Goal: Task Accomplishment & Management: Use online tool/utility

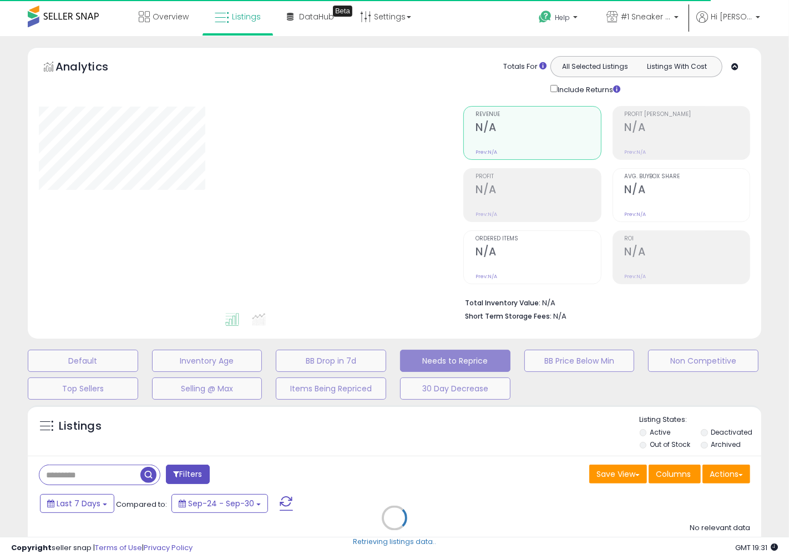
click at [645, 442] on div "Retrieving listings data.." at bounding box center [394, 526] width 751 height 253
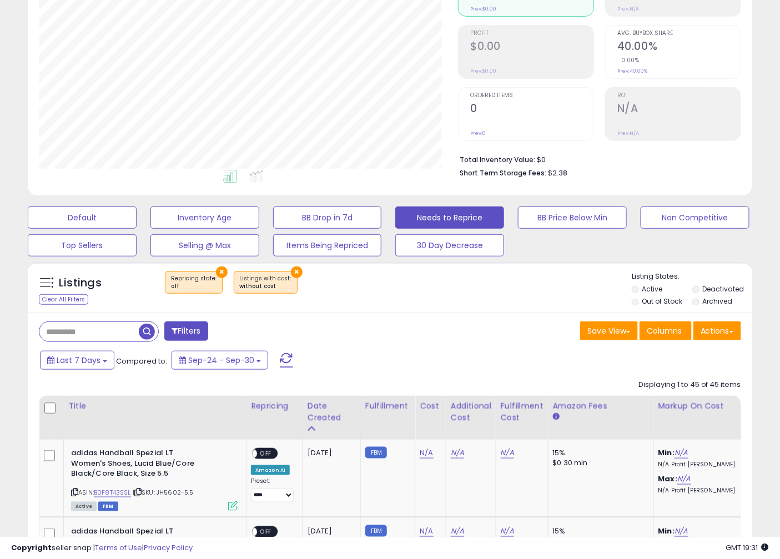
scroll to position [228, 419]
click at [79, 208] on button "Default" at bounding box center [82, 218] width 109 height 22
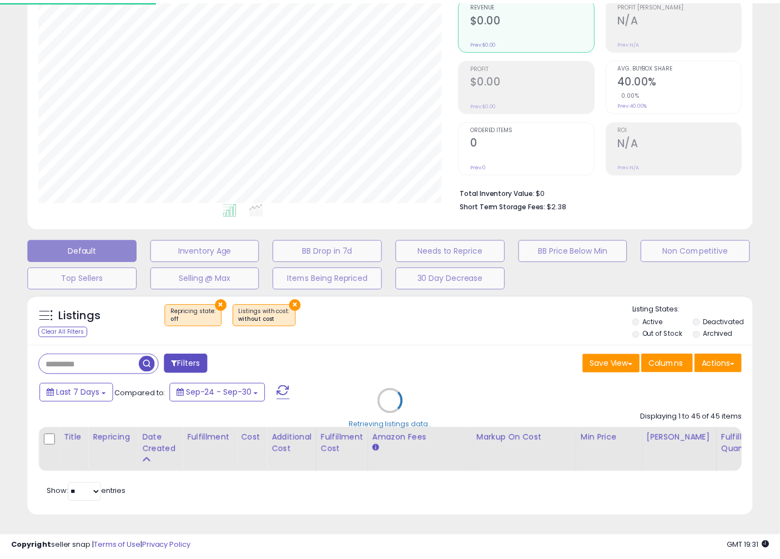
scroll to position [228, 425]
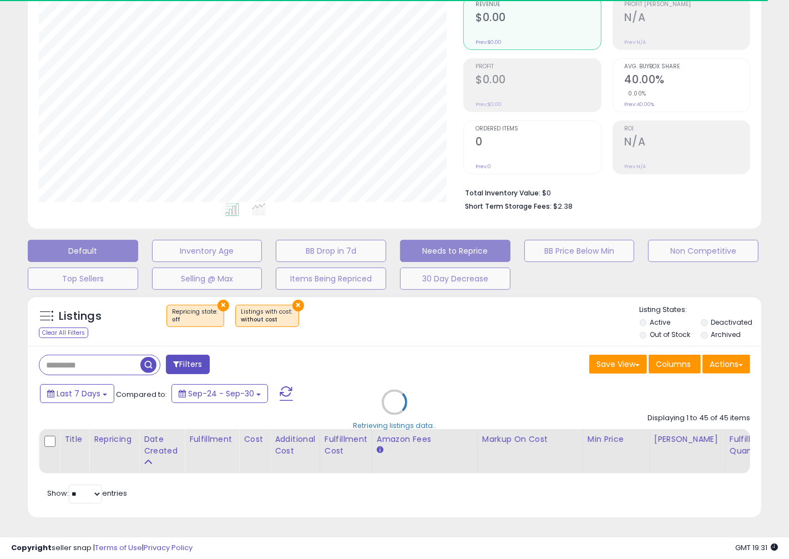
select select "**"
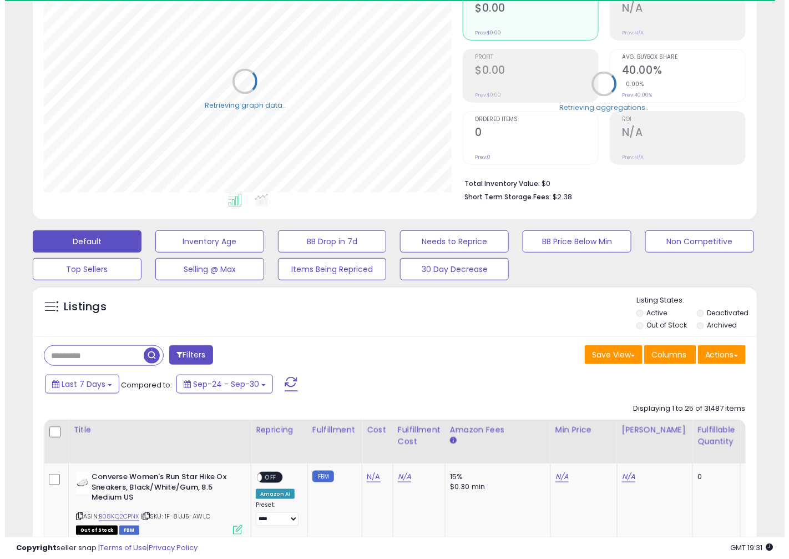
scroll to position [554964, 554772]
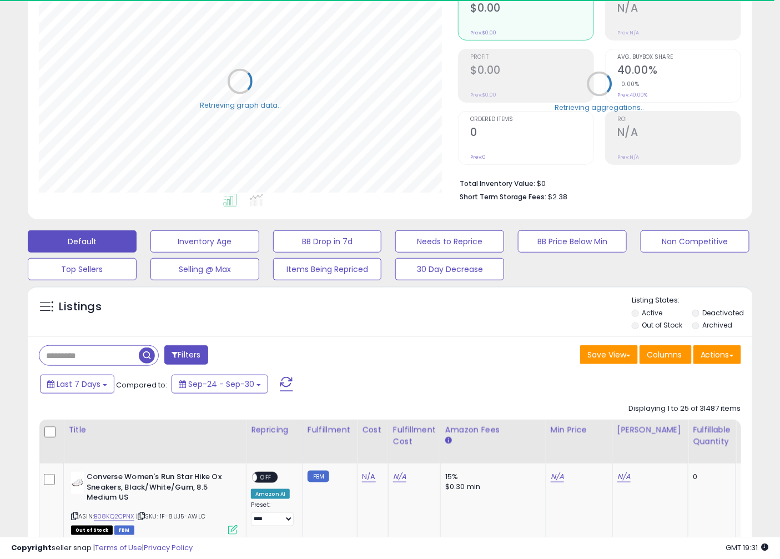
click at [645, 324] on label "Out of Stock" at bounding box center [662, 324] width 41 height 9
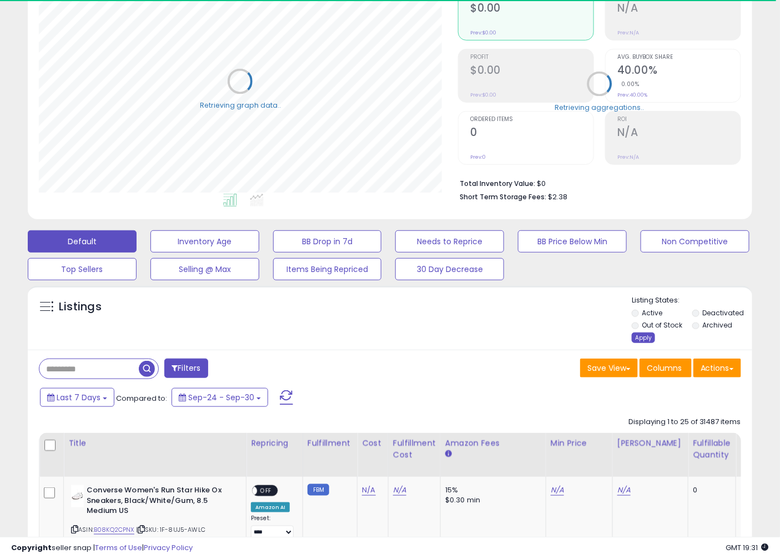
click at [639, 334] on div "Apply" at bounding box center [643, 338] width 23 height 11
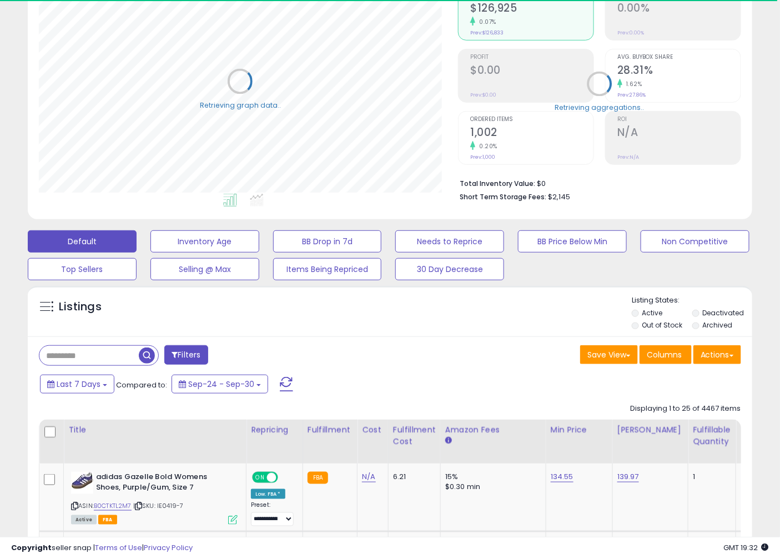
scroll to position [228, 419]
click at [708, 407] on div "Displaying 1 to 25 of 4467 items" at bounding box center [685, 409] width 111 height 11
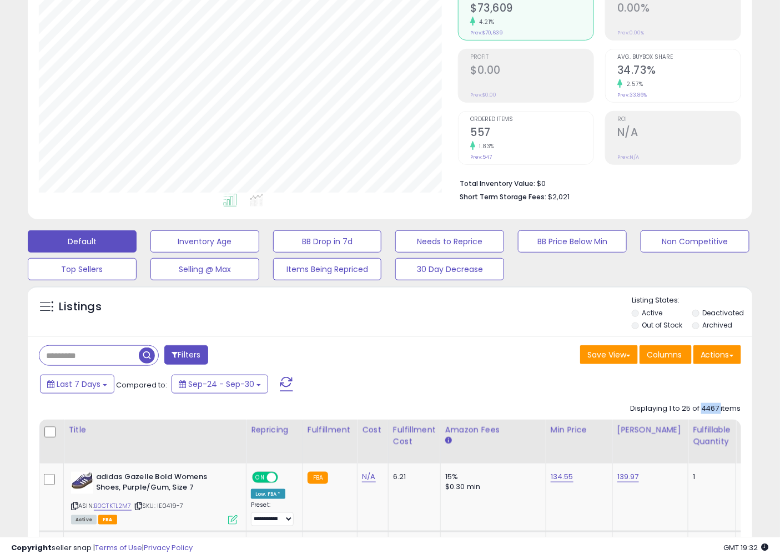
click at [713, 413] on div "Displaying 1 to 25 of 4467 items" at bounding box center [685, 409] width 111 height 11
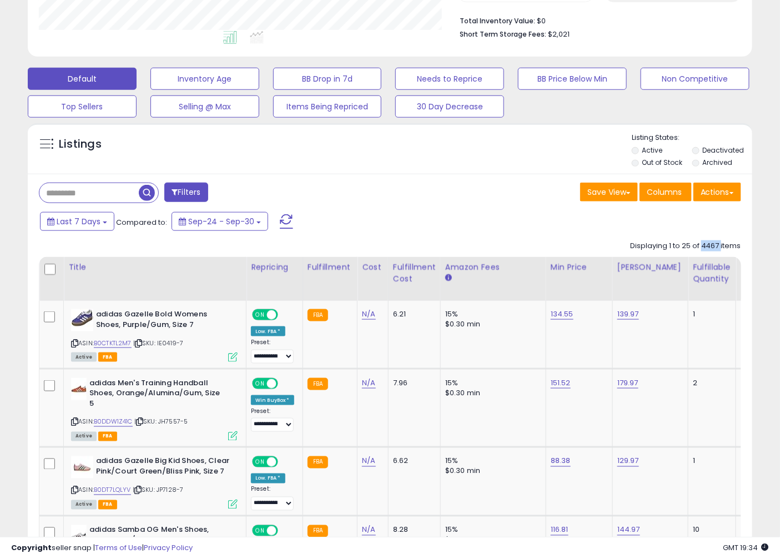
scroll to position [288, 0]
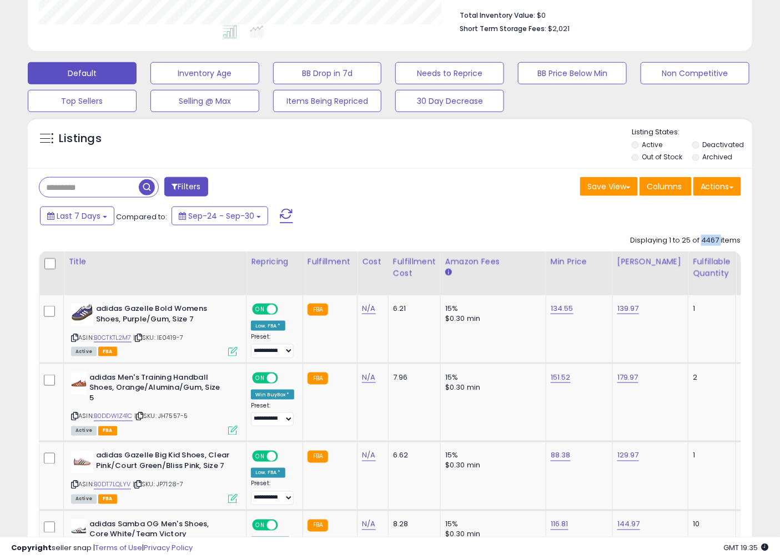
click at [711, 245] on div "Displaying 1 to 25 of 4467 items" at bounding box center [685, 240] width 111 height 11
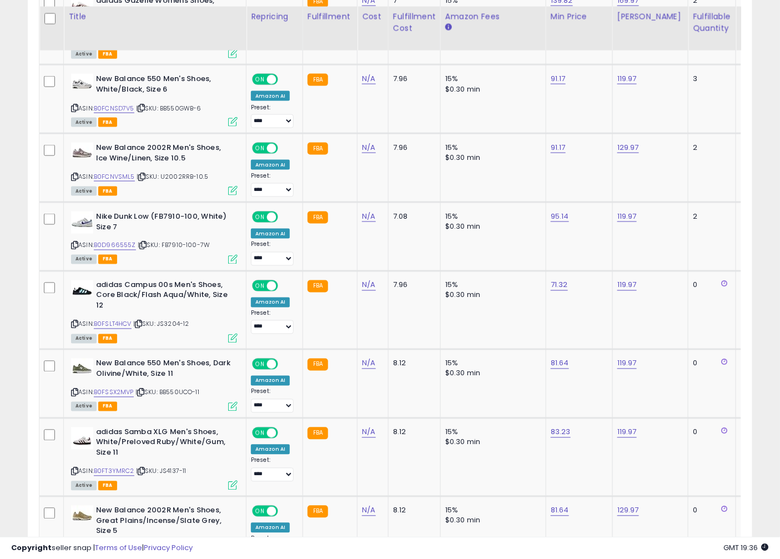
scroll to position [1976, 0]
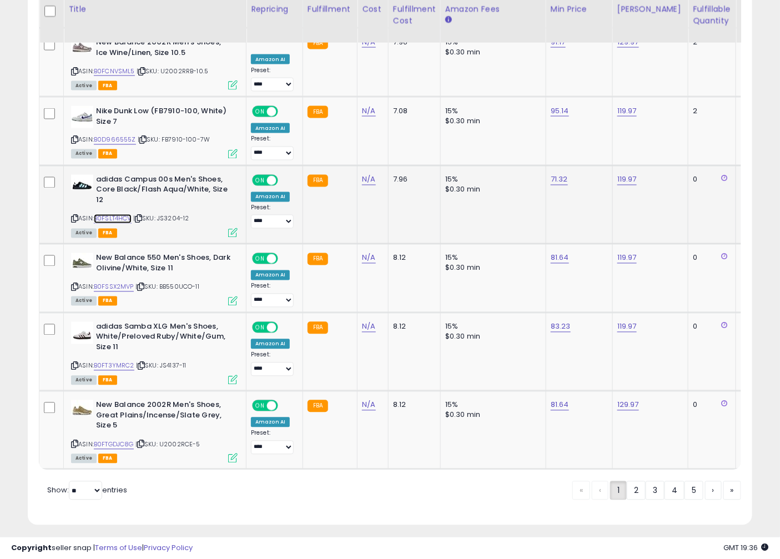
click at [109, 214] on link "B0FSLT4HCV" at bounding box center [113, 218] width 38 height 9
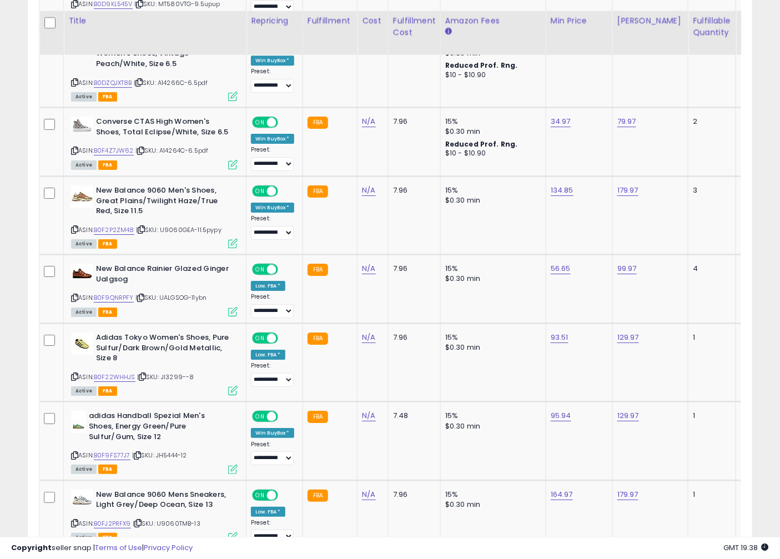
scroll to position [1871, 0]
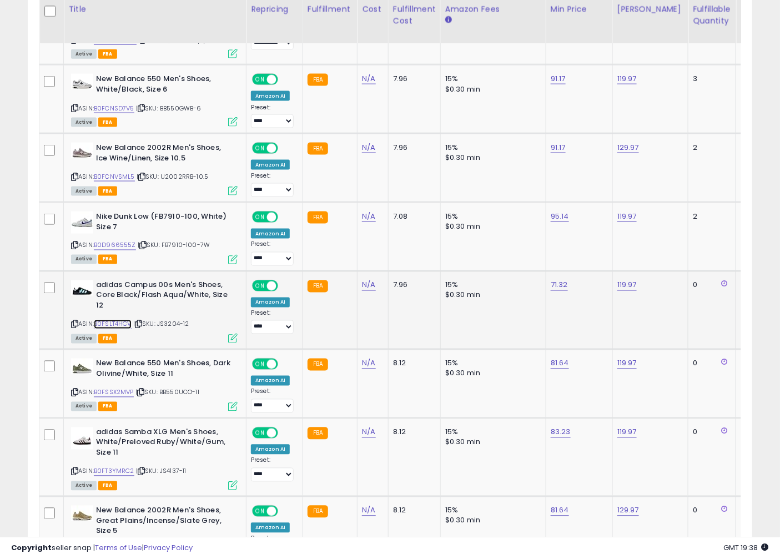
click at [114, 320] on link "B0FSLT4HCV" at bounding box center [113, 324] width 38 height 9
click at [142, 321] on icon at bounding box center [138, 324] width 7 height 6
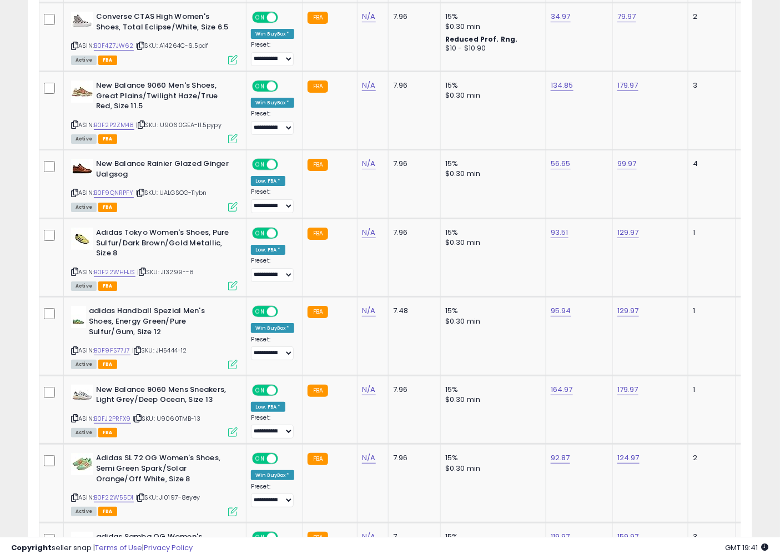
scroll to position [537, 0]
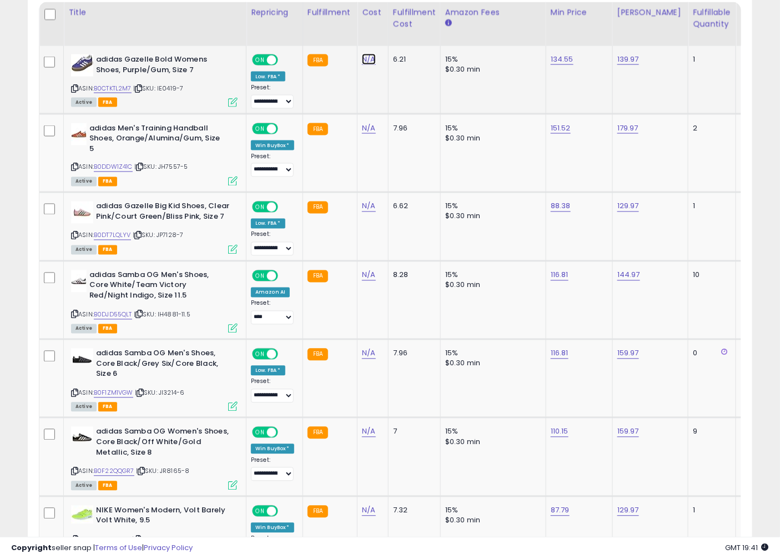
click at [369, 54] on link "N/A" at bounding box center [368, 59] width 13 height 11
click at [425, 31] on icon "button" at bounding box center [421, 31] width 7 height 7
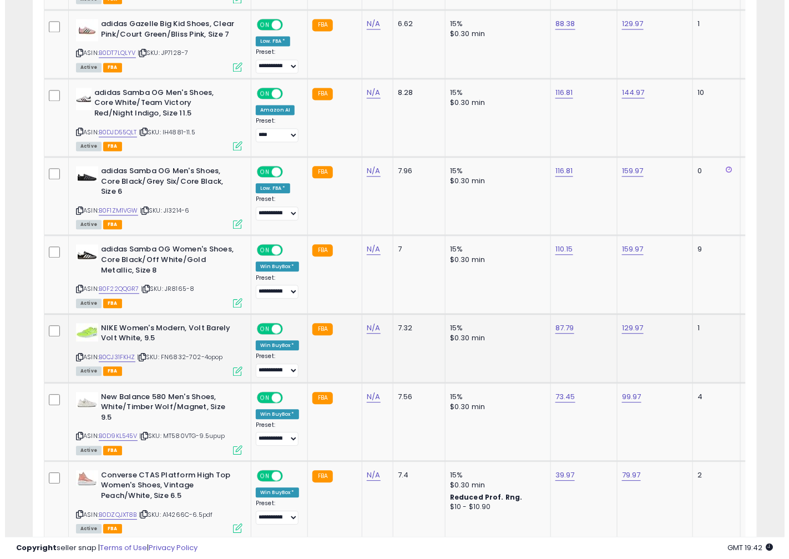
scroll to position [0, 0]
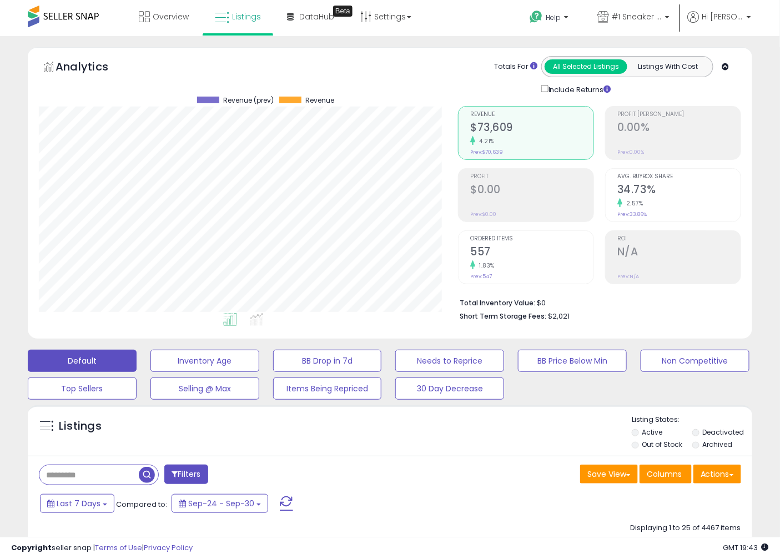
click at [496, 125] on h2 "$73,609" at bounding box center [531, 128] width 123 height 15
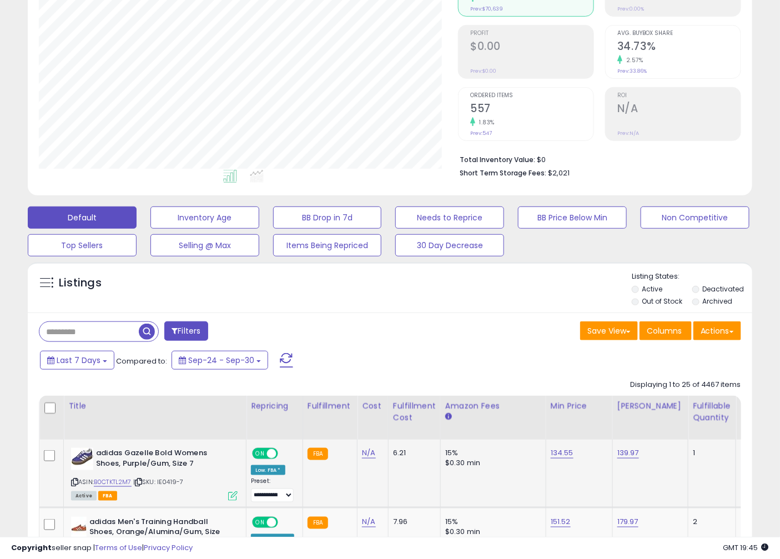
click at [422, 343] on div "Save View Save As New View Update Current View Columns Actions Import Export Vi…" at bounding box center [570, 332] width 360 height 22
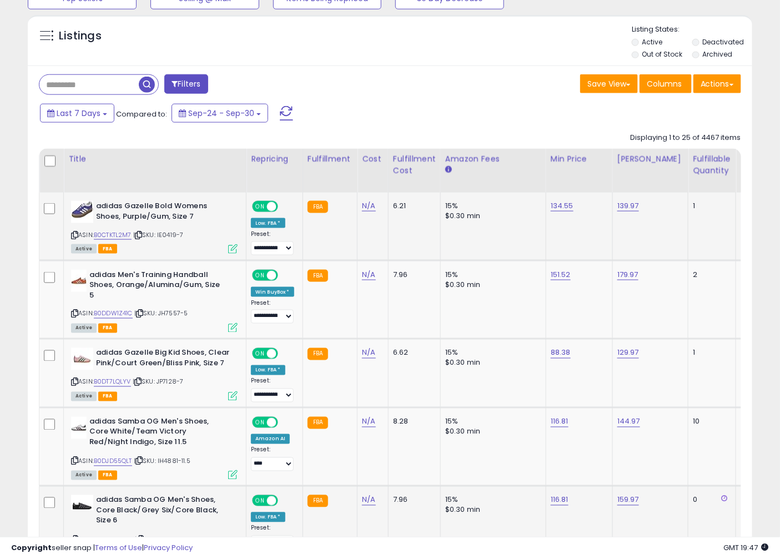
scroll to position [575, 0]
